Goal: Check status: Check status

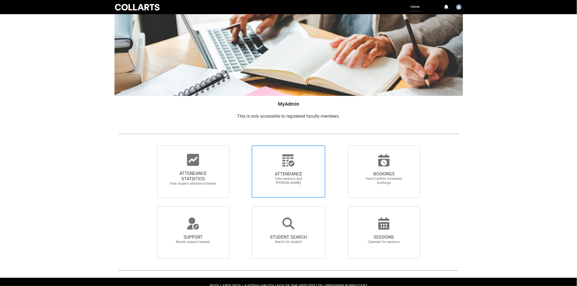
click at [286, 176] on span "ATTENDANCE" at bounding box center [288, 173] width 48 height 5
click at [242, 146] on input "ATTENDANCE View sessions and mark attendance" at bounding box center [242, 145] width 0 height 0
radio input "true"
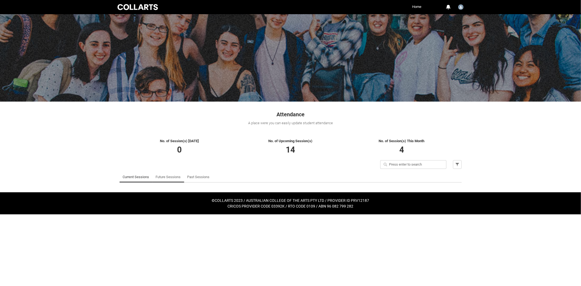
click at [163, 178] on link "Future Sessions" at bounding box center [168, 177] width 25 height 11
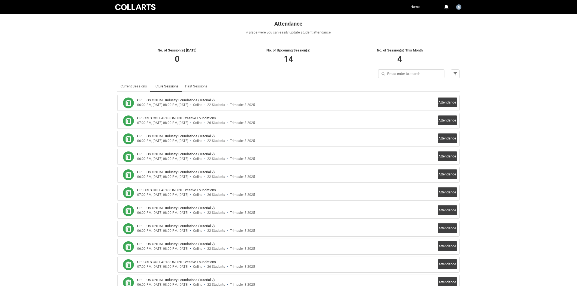
scroll to position [121, 0]
